Goal: Task Accomplishment & Management: Manage account settings

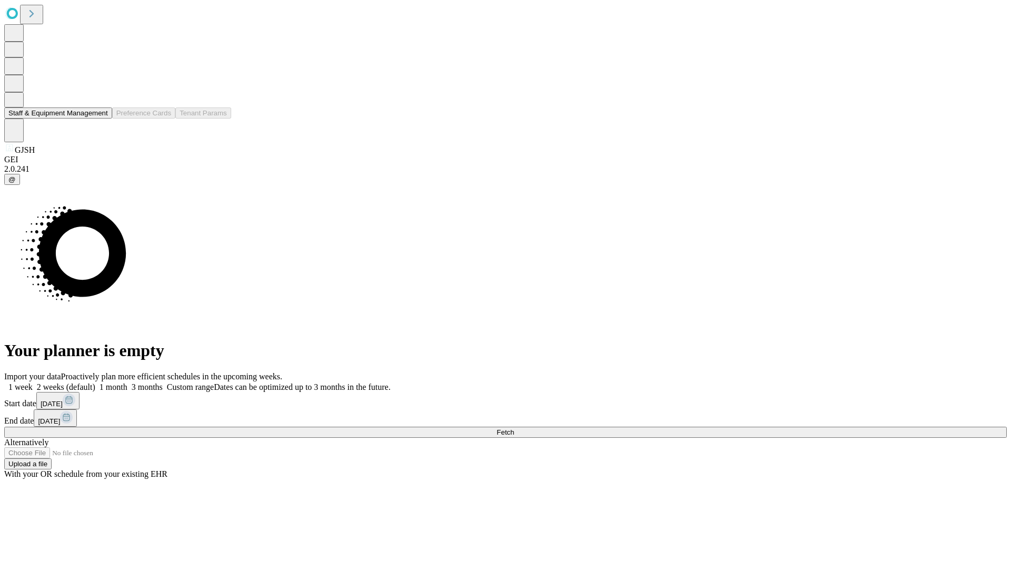
click at [101, 119] on button "Staff & Equipment Management" at bounding box center [58, 112] width 108 height 11
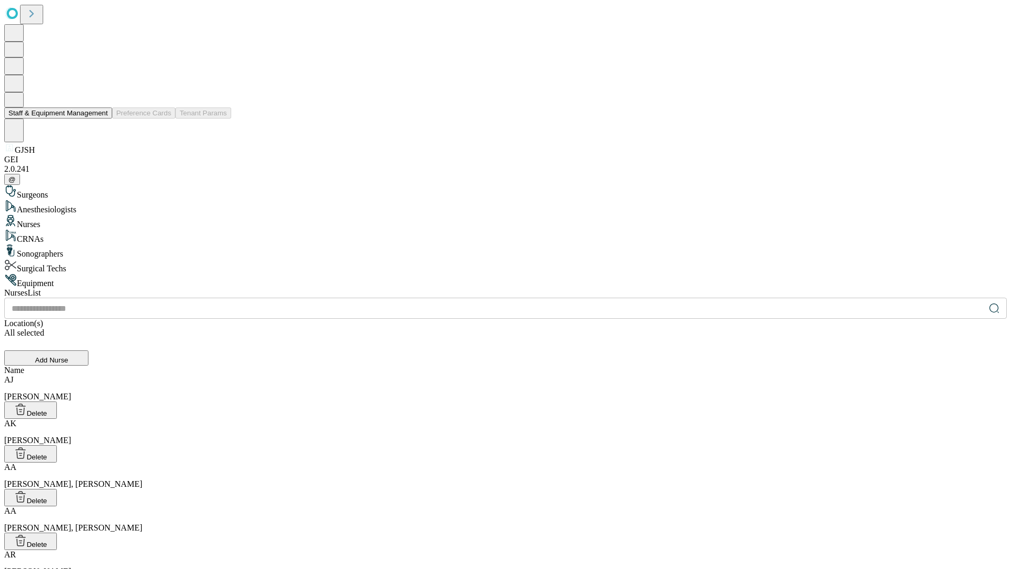
click at [101, 119] on button "Staff & Equipment Management" at bounding box center [58, 112] width 108 height 11
